Goal: Task Accomplishment & Management: Manage account settings

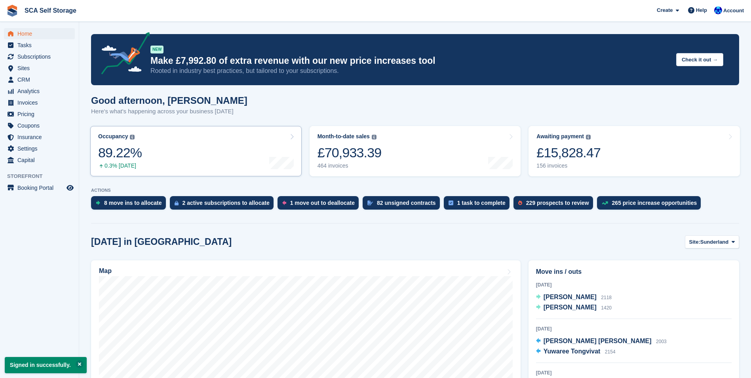
click at [264, 137] on link "Occupancy The percentage of all currently allocated units in terms of area. Inc…" at bounding box center [195, 151] width 211 height 50
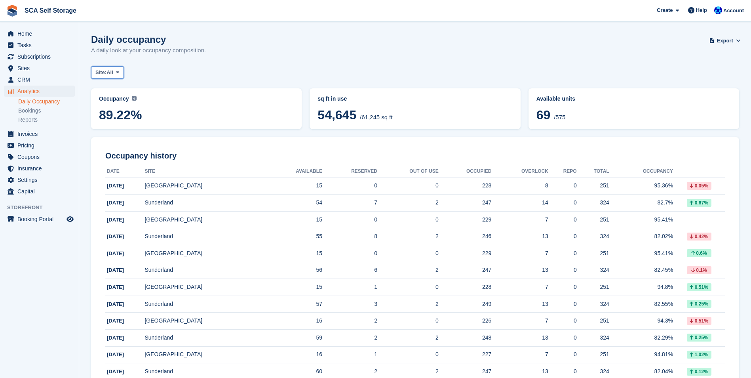
click at [115, 73] on button "Site: All" at bounding box center [107, 72] width 33 height 13
click at [112, 103] on link "Sunderland" at bounding box center [130, 105] width 71 height 14
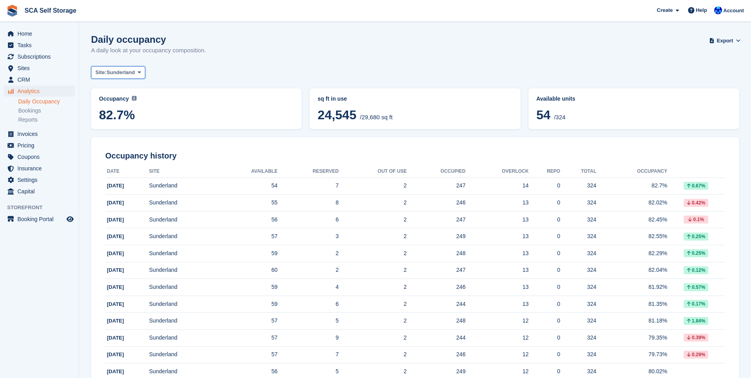
click at [121, 77] on button "Site: Sunderland" at bounding box center [118, 72] width 54 height 13
click at [112, 119] on link "[GEOGRAPHIC_DATA]" at bounding box center [130, 119] width 71 height 14
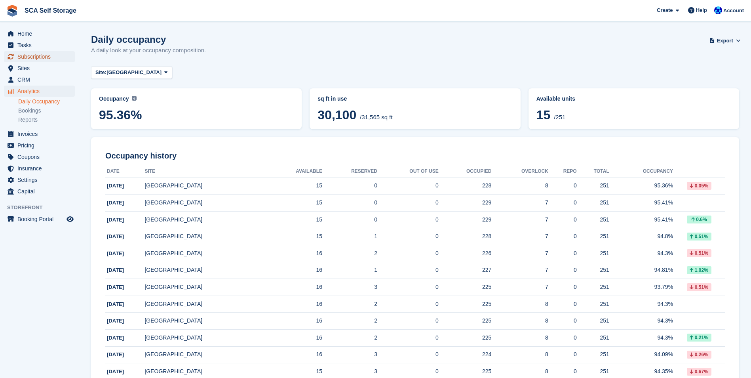
click at [53, 57] on span "Subscriptions" at bounding box center [41, 56] width 48 height 11
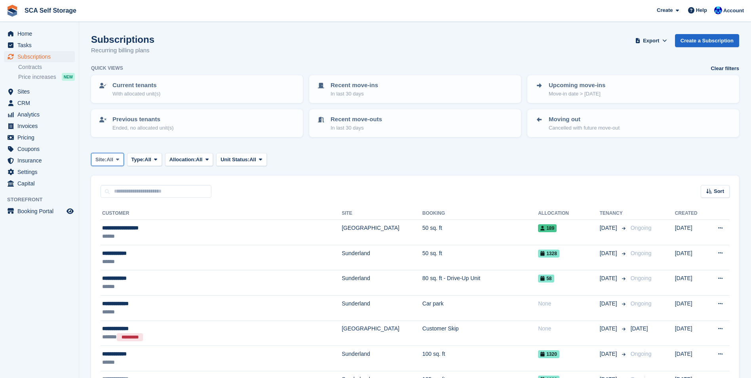
click at [94, 159] on button "Site: All" at bounding box center [107, 159] width 33 height 13
click at [105, 206] on link "[GEOGRAPHIC_DATA]" at bounding box center [130, 207] width 71 height 14
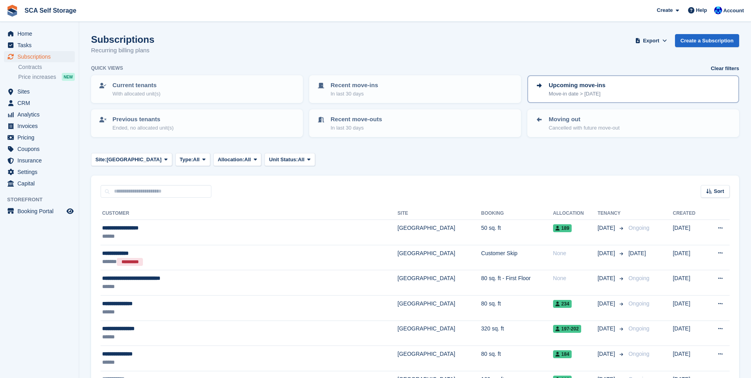
click at [574, 99] on link "Upcoming move-ins Move-in date > today" at bounding box center [633, 89] width 210 height 26
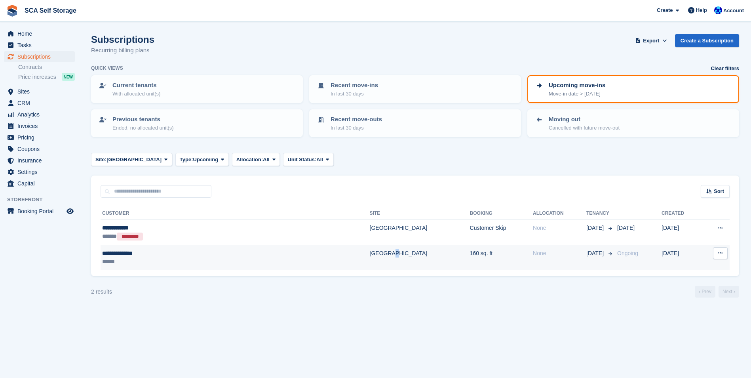
click at [370, 262] on td "[GEOGRAPHIC_DATA]" at bounding box center [420, 257] width 100 height 25
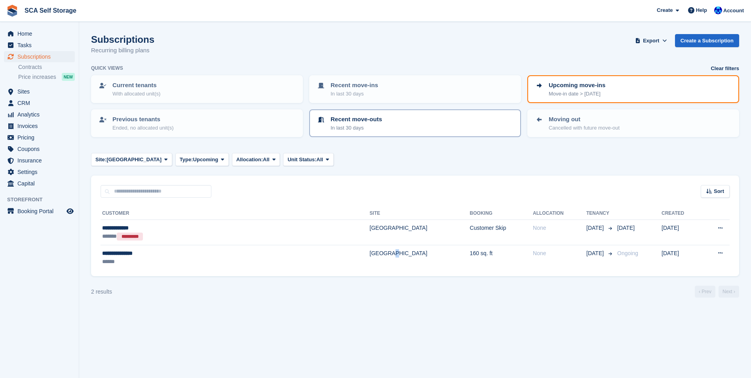
click at [372, 129] on p "In last 30 days" at bounding box center [356, 128] width 51 height 8
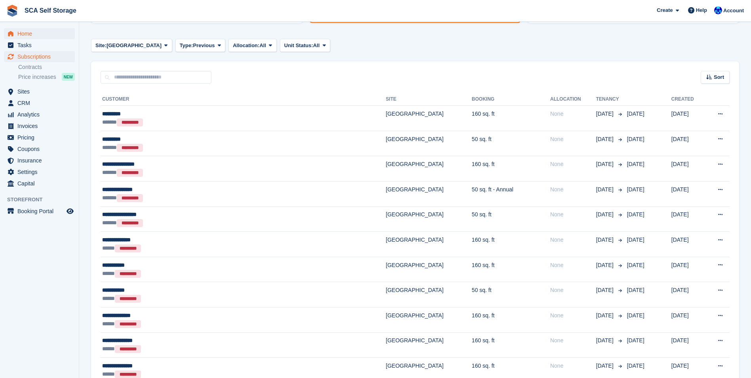
scroll to position [79, 0]
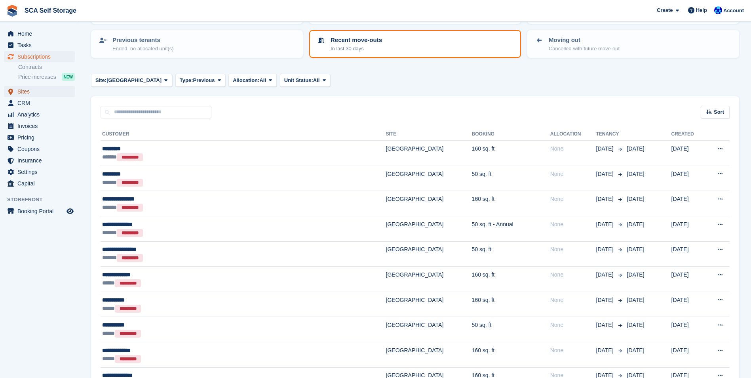
click at [23, 88] on span "Sites" at bounding box center [41, 91] width 48 height 11
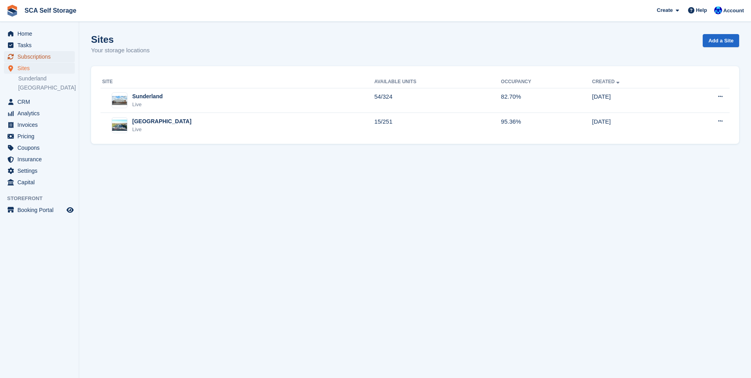
click at [30, 59] on span "Subscriptions" at bounding box center [41, 56] width 48 height 11
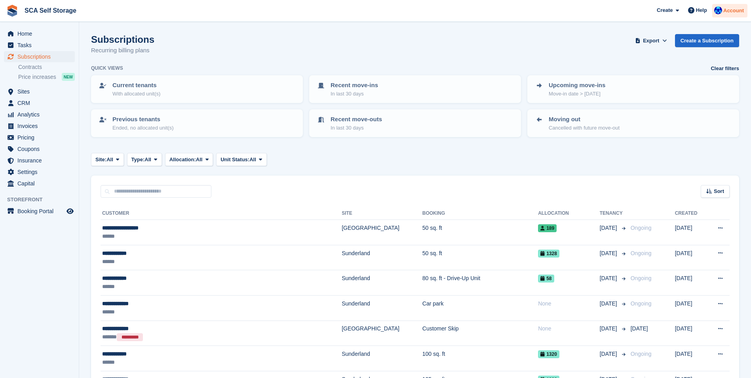
click at [726, 11] on span "Account" at bounding box center [734, 11] width 21 height 8
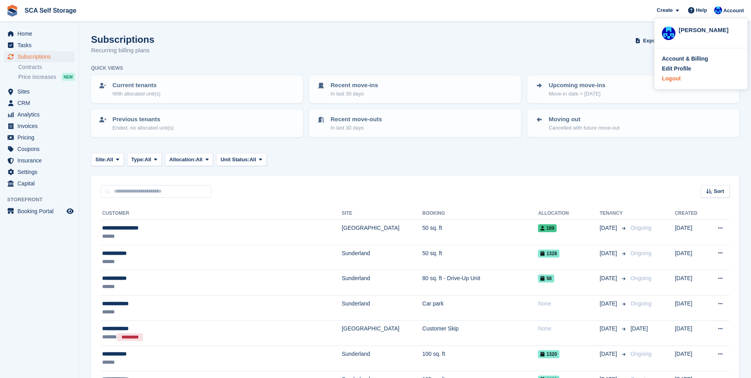
click at [668, 81] on div "Logout" at bounding box center [671, 78] width 19 height 8
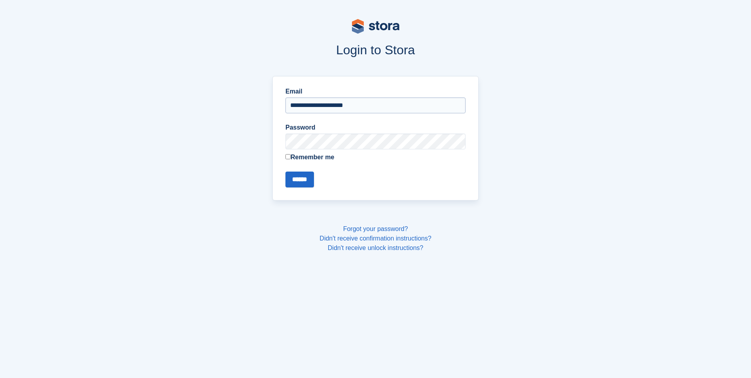
click at [318, 109] on input "**********" at bounding box center [376, 105] width 180 height 16
type input "**********"
click at [302, 176] on input "******" at bounding box center [300, 179] width 29 height 16
